Goal: Task Accomplishment & Management: Complete application form

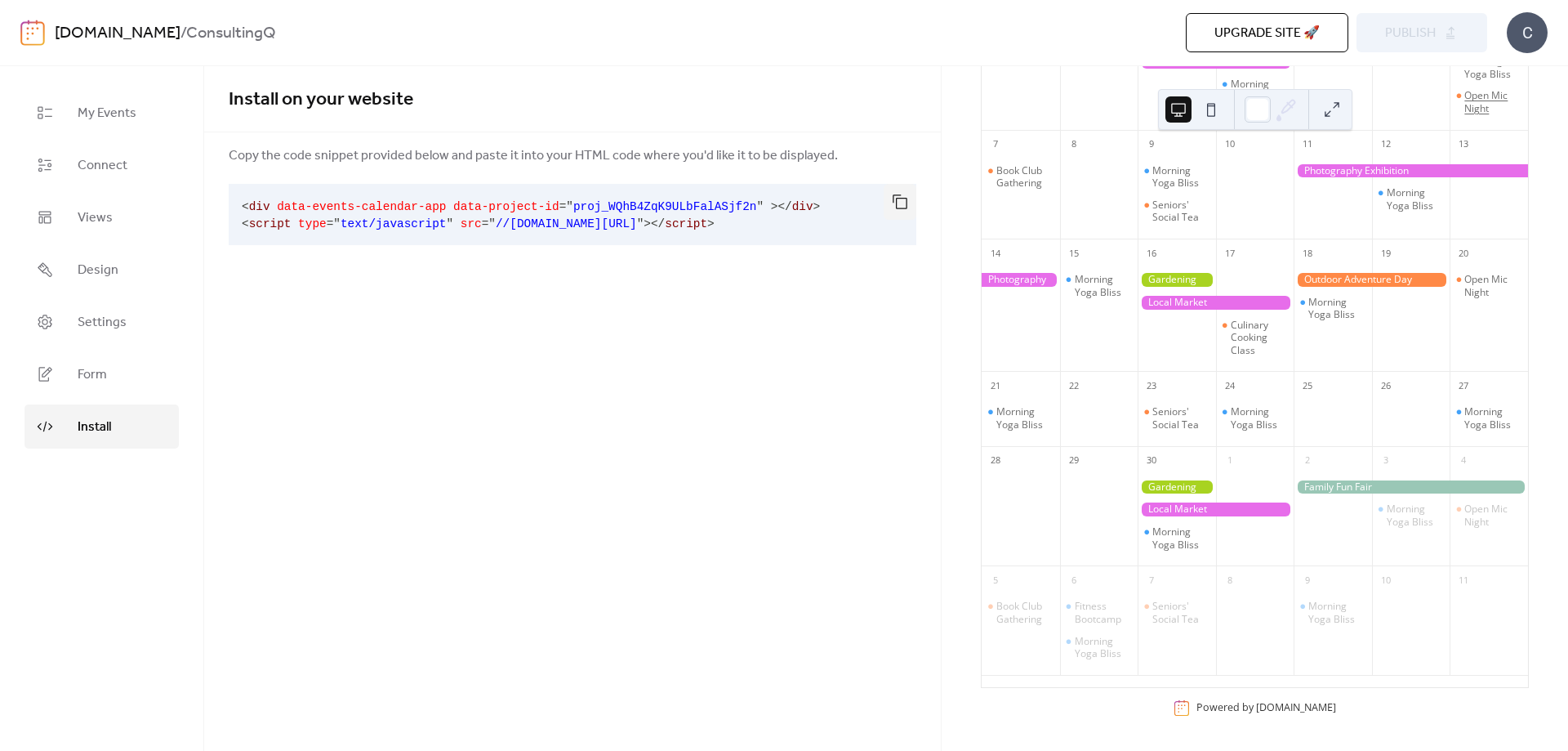
scroll to position [64, 0]
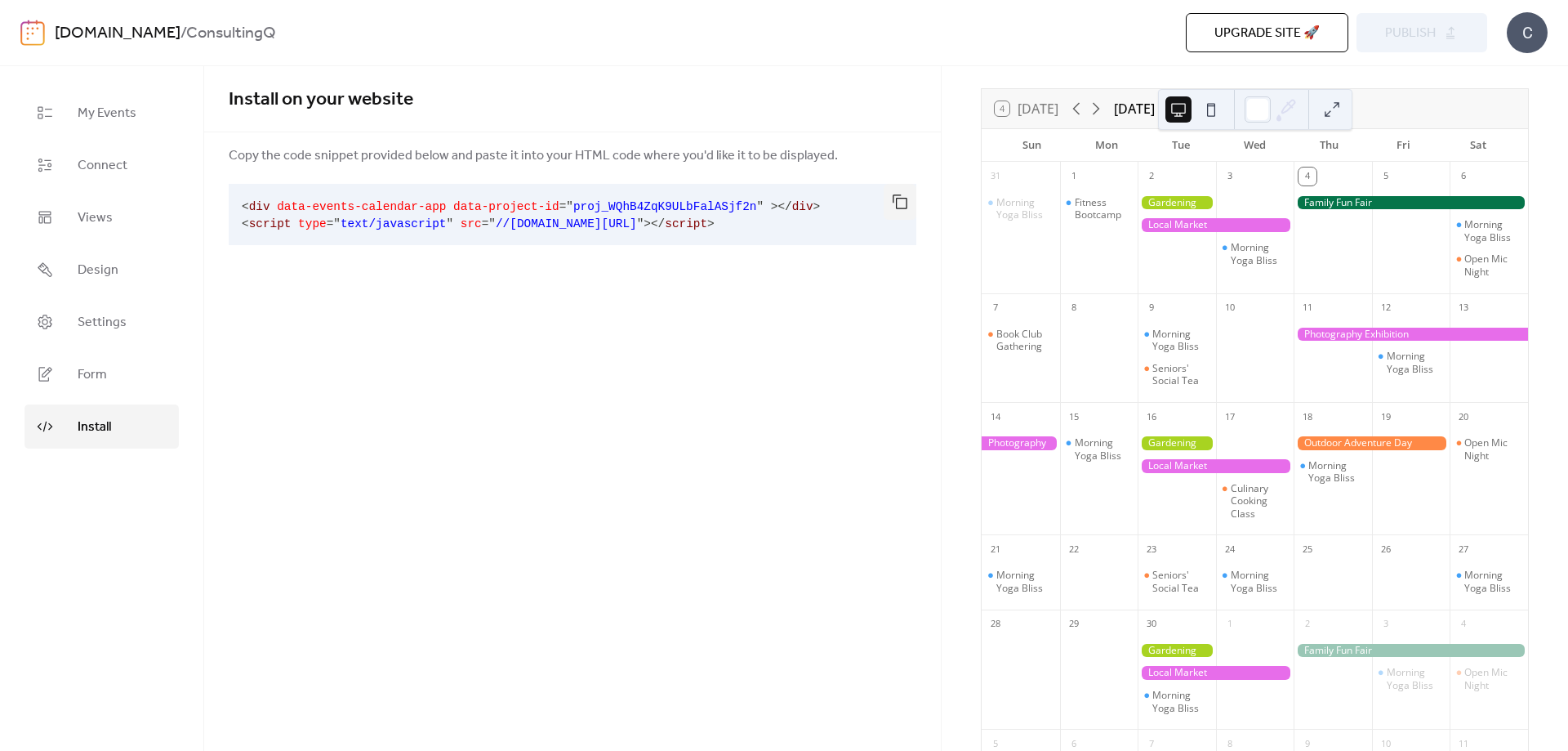
click at [662, 425] on div "Install on your website Copy the code snippet provided below and paste it into …" at bounding box center [572, 409] width 737 height 685
click at [114, 111] on span "My Events" at bounding box center [107, 113] width 59 height 20
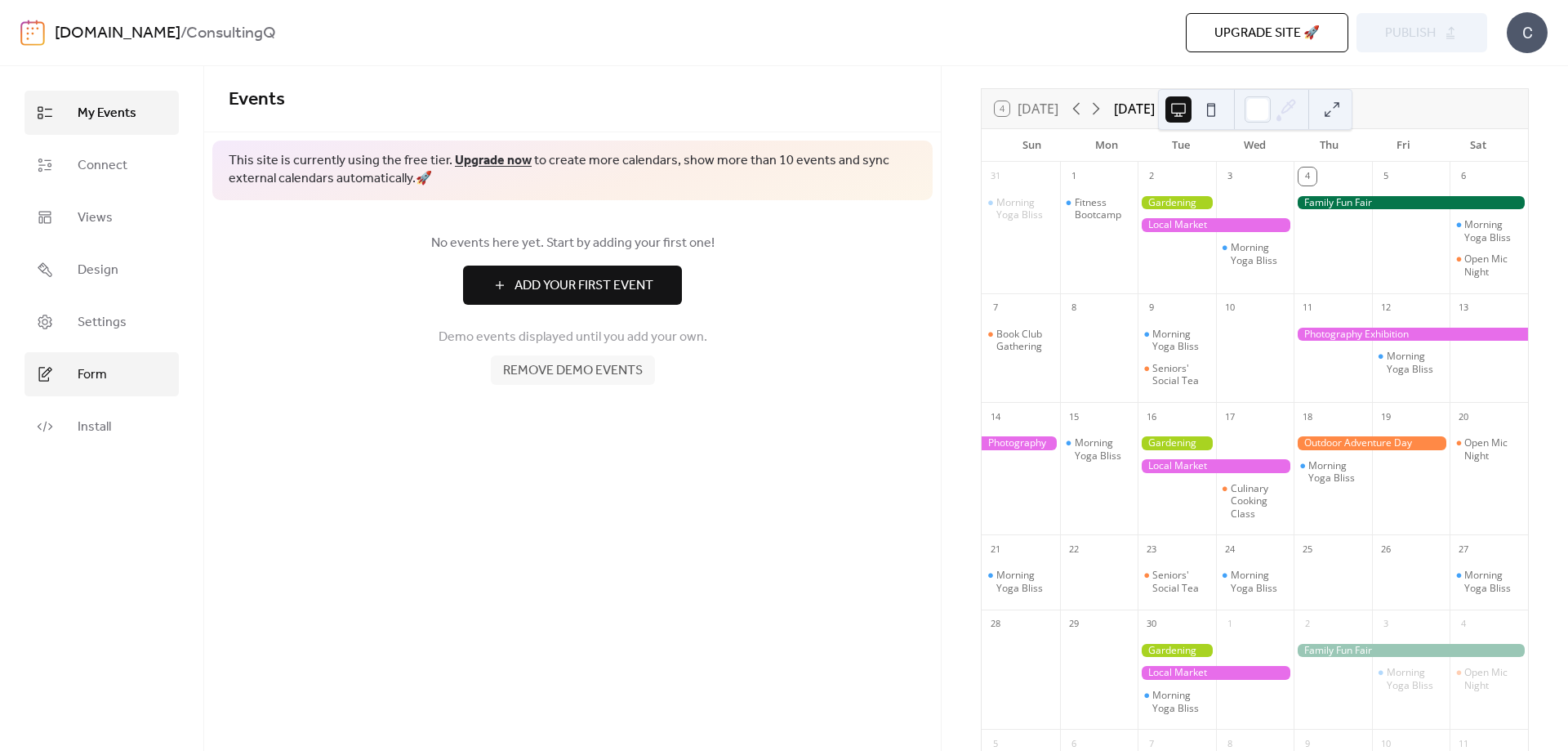
click at [612, 408] on div "No events here yet. Start by adding your first one! Add Your First Event Demo e…" at bounding box center [572, 309] width 737 height 217
click at [92, 372] on span "Form" at bounding box center [92, 375] width 30 height 20
click at [97, 116] on span "My Events" at bounding box center [107, 113] width 59 height 20
click at [565, 288] on span "Add Your First Event" at bounding box center [584, 286] width 139 height 20
